Goal: Task Accomplishment & Management: Complete application form

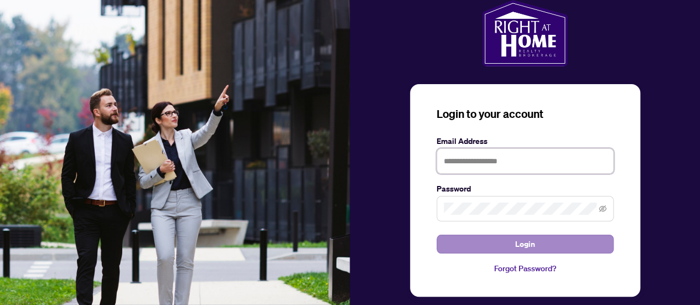
type input "**********"
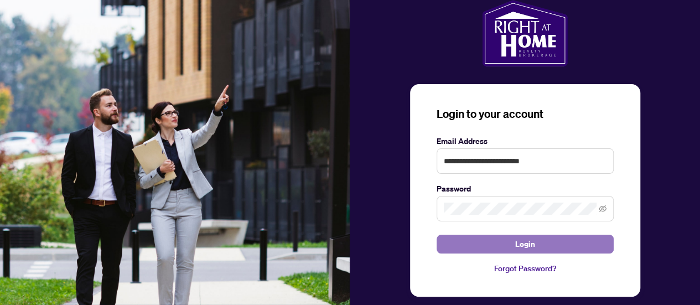
click at [520, 243] on span "Login" at bounding box center [525, 244] width 20 height 18
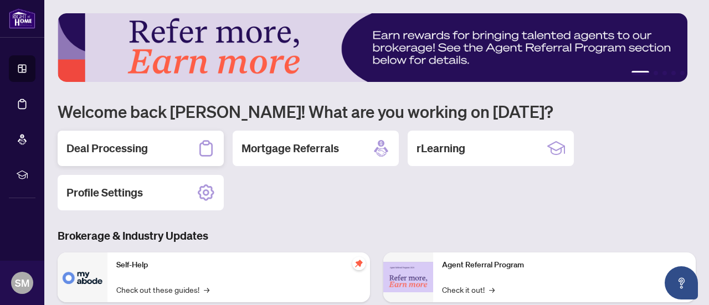
click at [104, 151] on h2 "Deal Processing" at bounding box center [106, 148] width 81 height 15
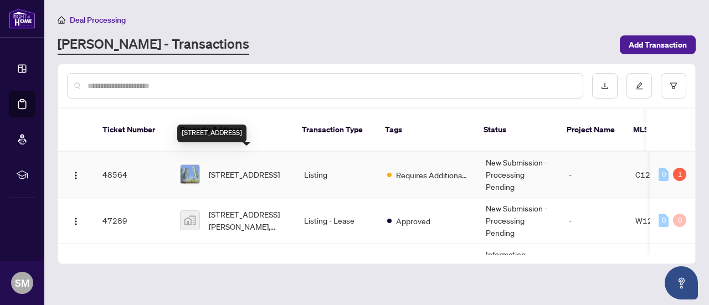
click at [249, 168] on span "[STREET_ADDRESS]" at bounding box center [244, 174] width 71 height 12
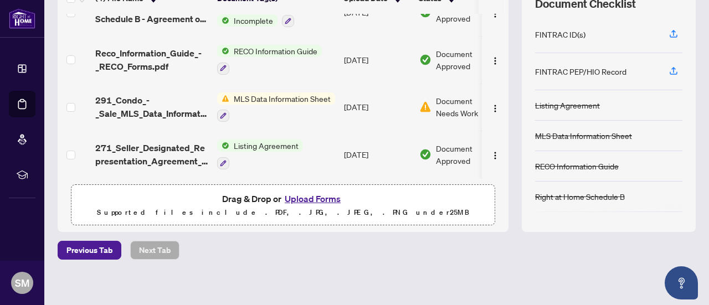
scroll to position [173, 0]
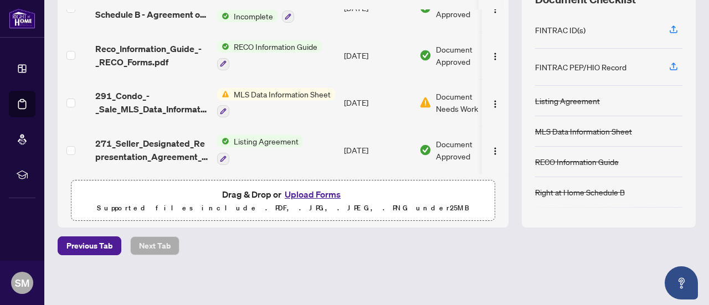
click at [316, 192] on button "Upload Forms" at bounding box center [312, 194] width 63 height 14
click at [325, 191] on button "Upload Forms" at bounding box center [312, 194] width 63 height 14
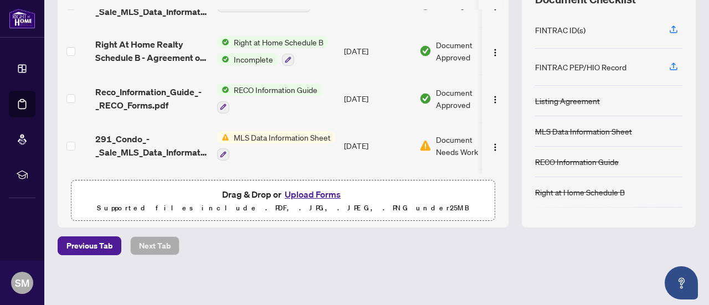
scroll to position [0, 0]
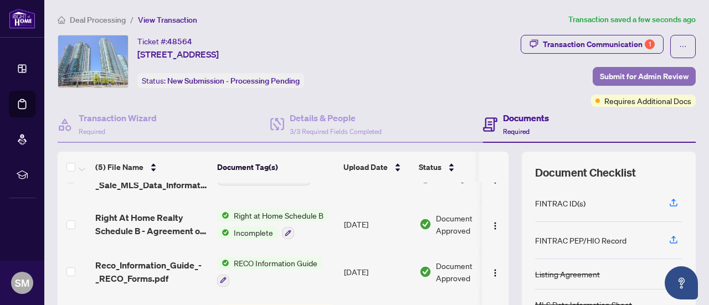
click at [602, 75] on span "Submit for Admin Review" at bounding box center [643, 77] width 89 height 18
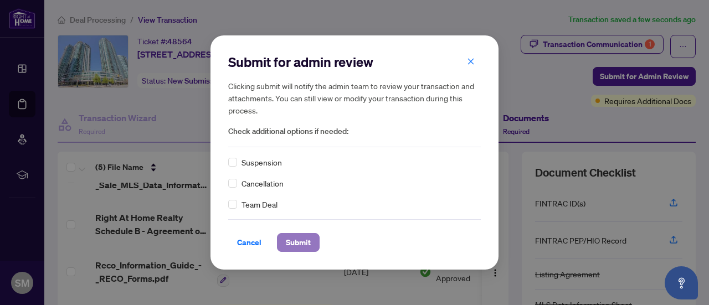
click at [307, 245] on span "Submit" at bounding box center [298, 243] width 25 height 18
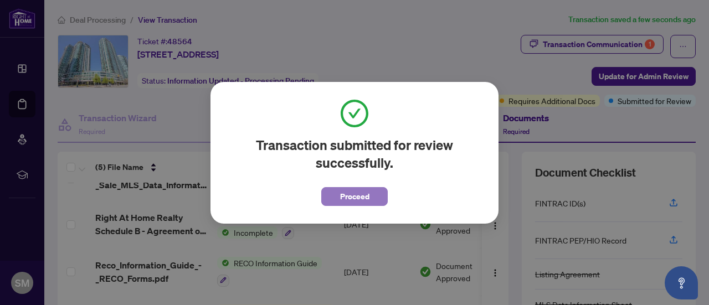
click at [356, 200] on span "Proceed" at bounding box center [354, 197] width 29 height 18
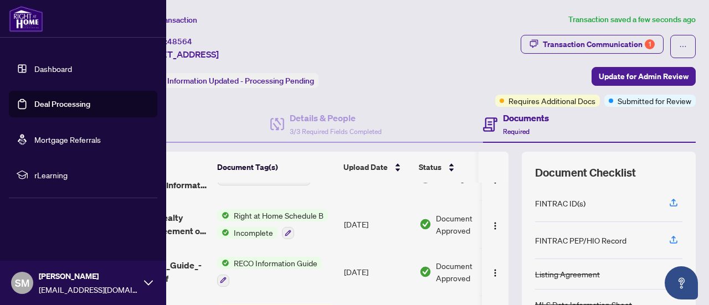
click at [42, 69] on link "Dashboard" at bounding box center [53, 69] width 38 height 10
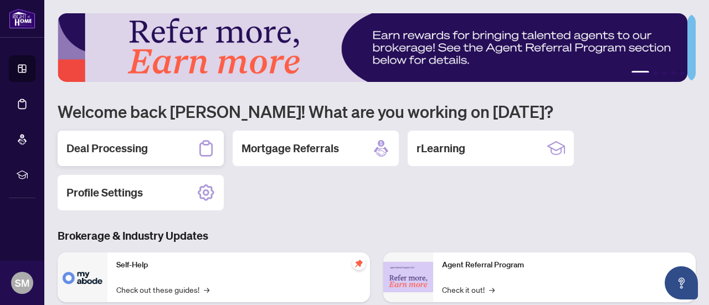
click at [111, 144] on h2 "Deal Processing" at bounding box center [106, 148] width 81 height 15
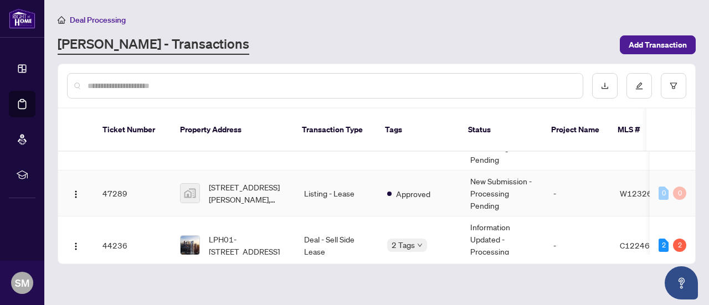
scroll to position [55, 0]
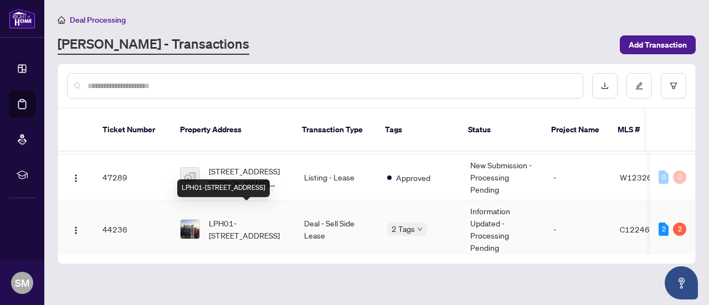
click at [237, 217] on span "LPH01-[STREET_ADDRESS]" at bounding box center [247, 229] width 77 height 24
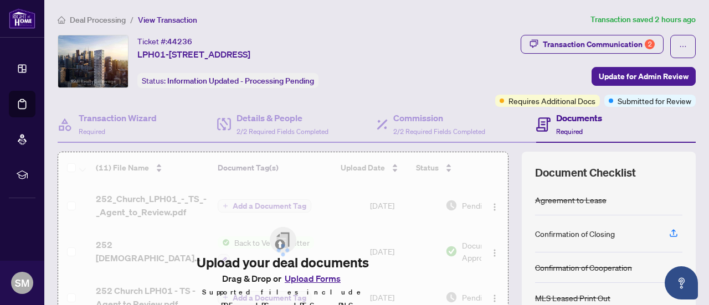
scroll to position [173, 0]
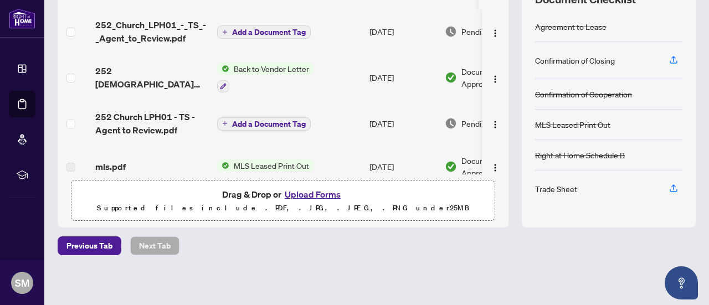
click at [316, 191] on button "Upload Forms" at bounding box center [312, 194] width 63 height 14
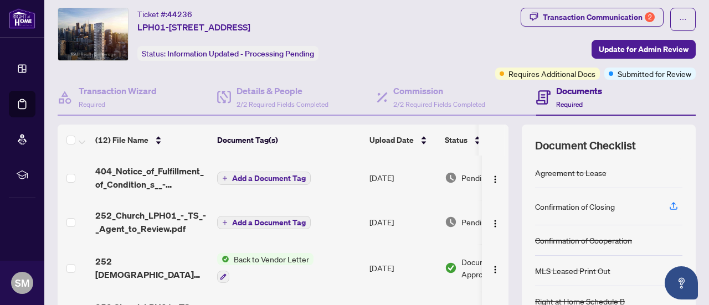
scroll to position [7, 0]
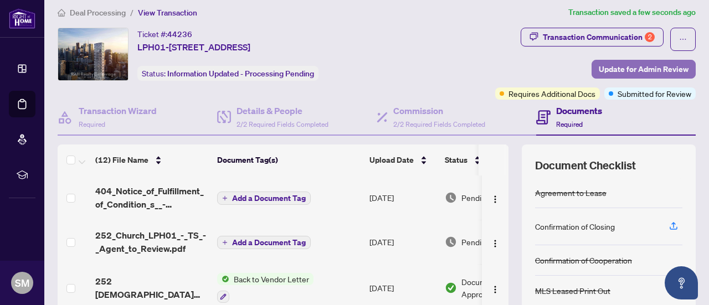
click at [618, 68] on span "Update for Admin Review" at bounding box center [643, 69] width 90 height 18
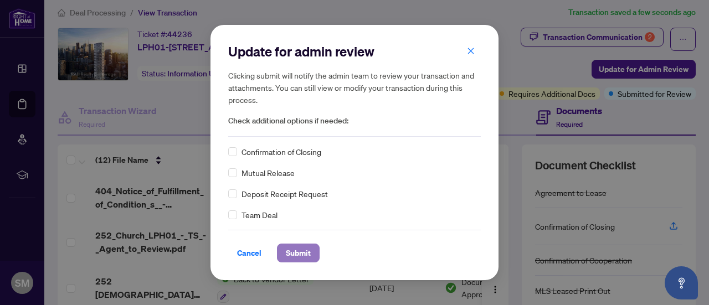
click at [300, 252] on span "Submit" at bounding box center [298, 253] width 25 height 18
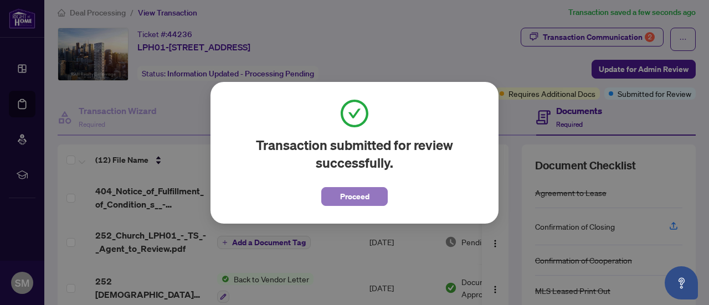
click at [359, 195] on span "Proceed" at bounding box center [354, 197] width 29 height 18
